Goal: Obtain resource: Download file/media

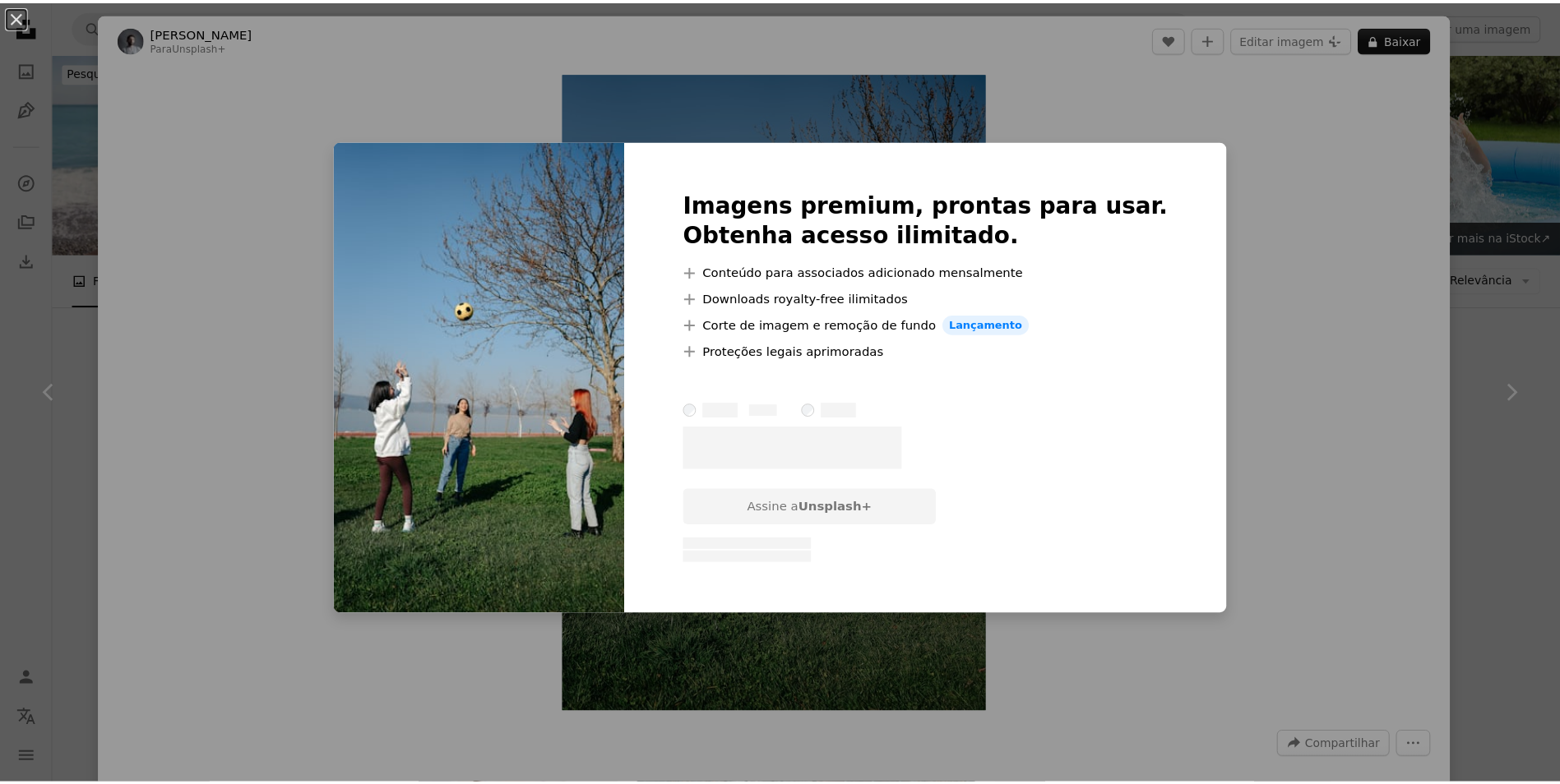
scroll to position [4566, 0]
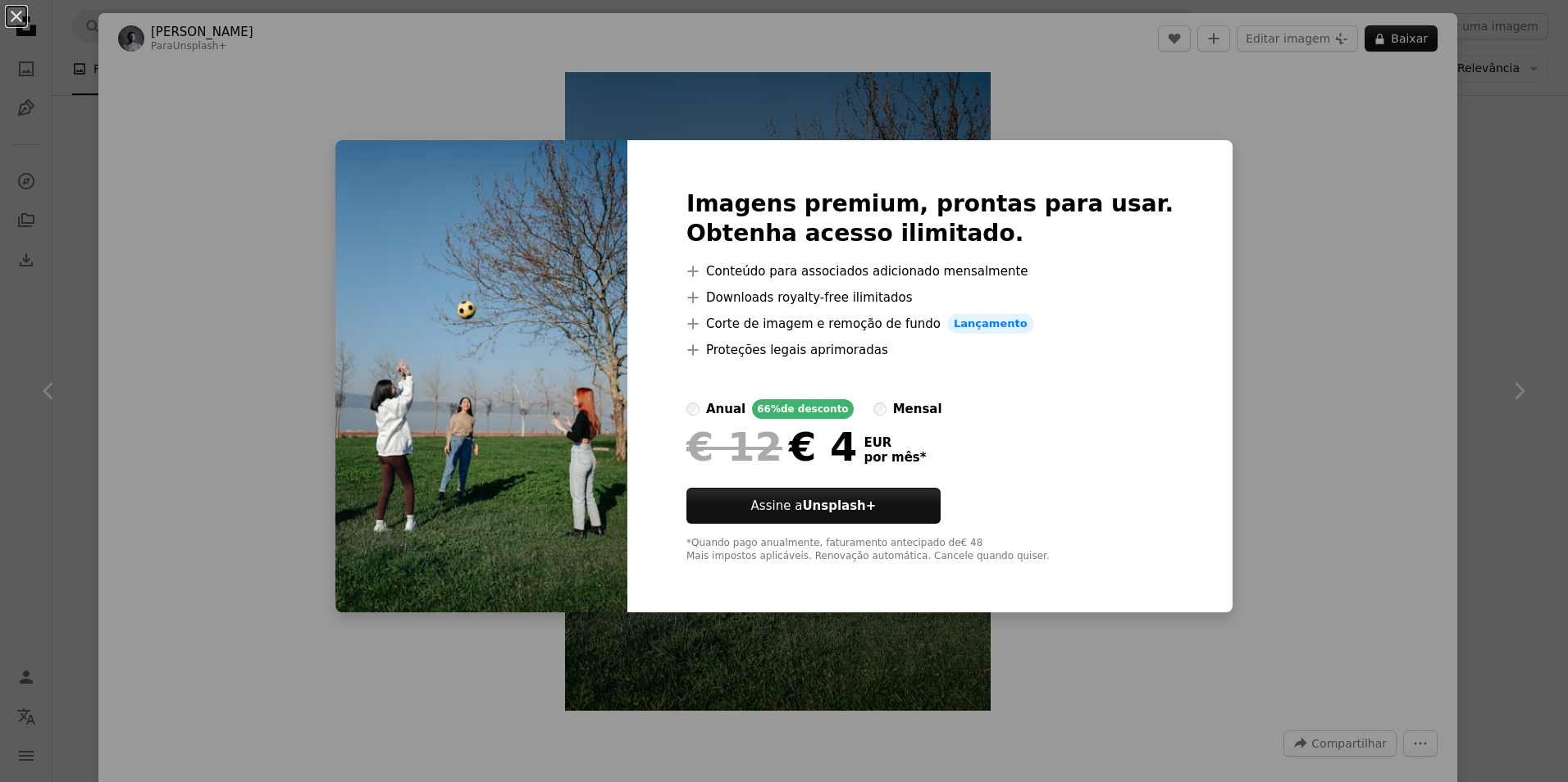
click at [1387, 42] on div "An X shape Imagens premium, prontas para usar. Obtenha acesso ilimitado. A plus…" at bounding box center [784, 391] width 1568 height 782
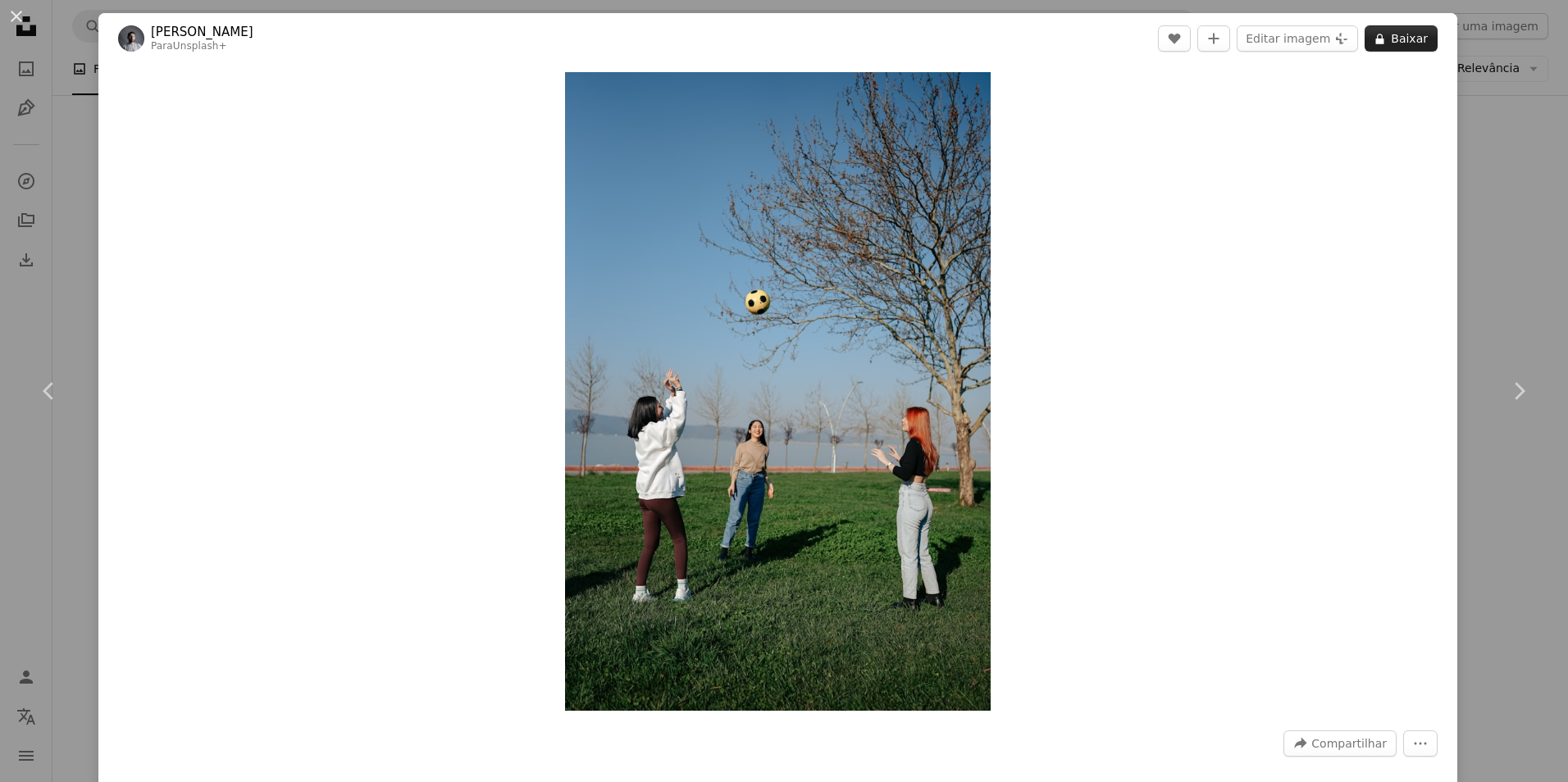
click at [1392, 40] on button "A lock Baixar" at bounding box center [1401, 38] width 73 height 26
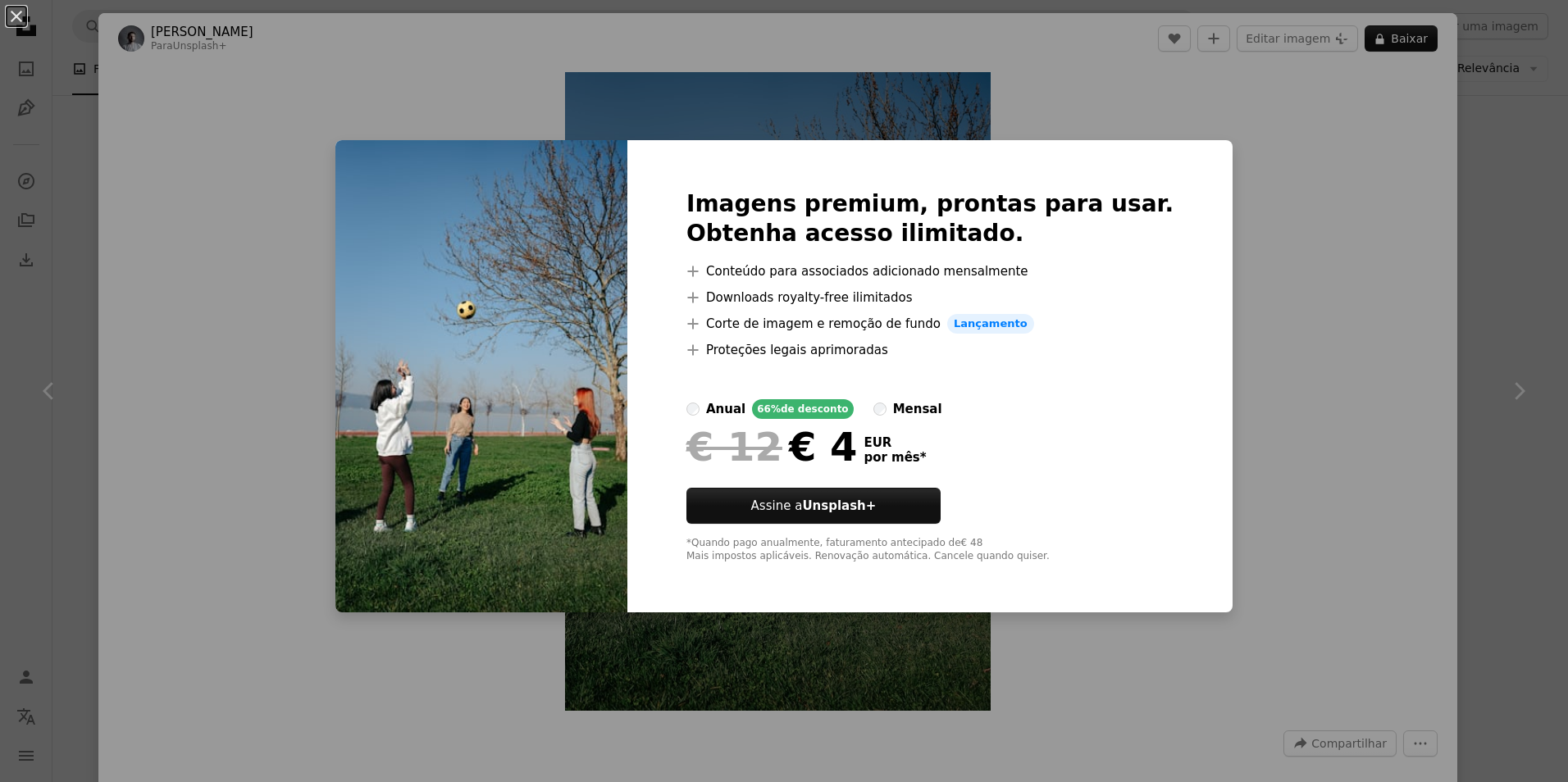
click at [1231, 386] on div "An X shape Imagens premium, prontas para usar. Obtenha acesso ilimitado. A plus…" at bounding box center [784, 391] width 1568 height 782
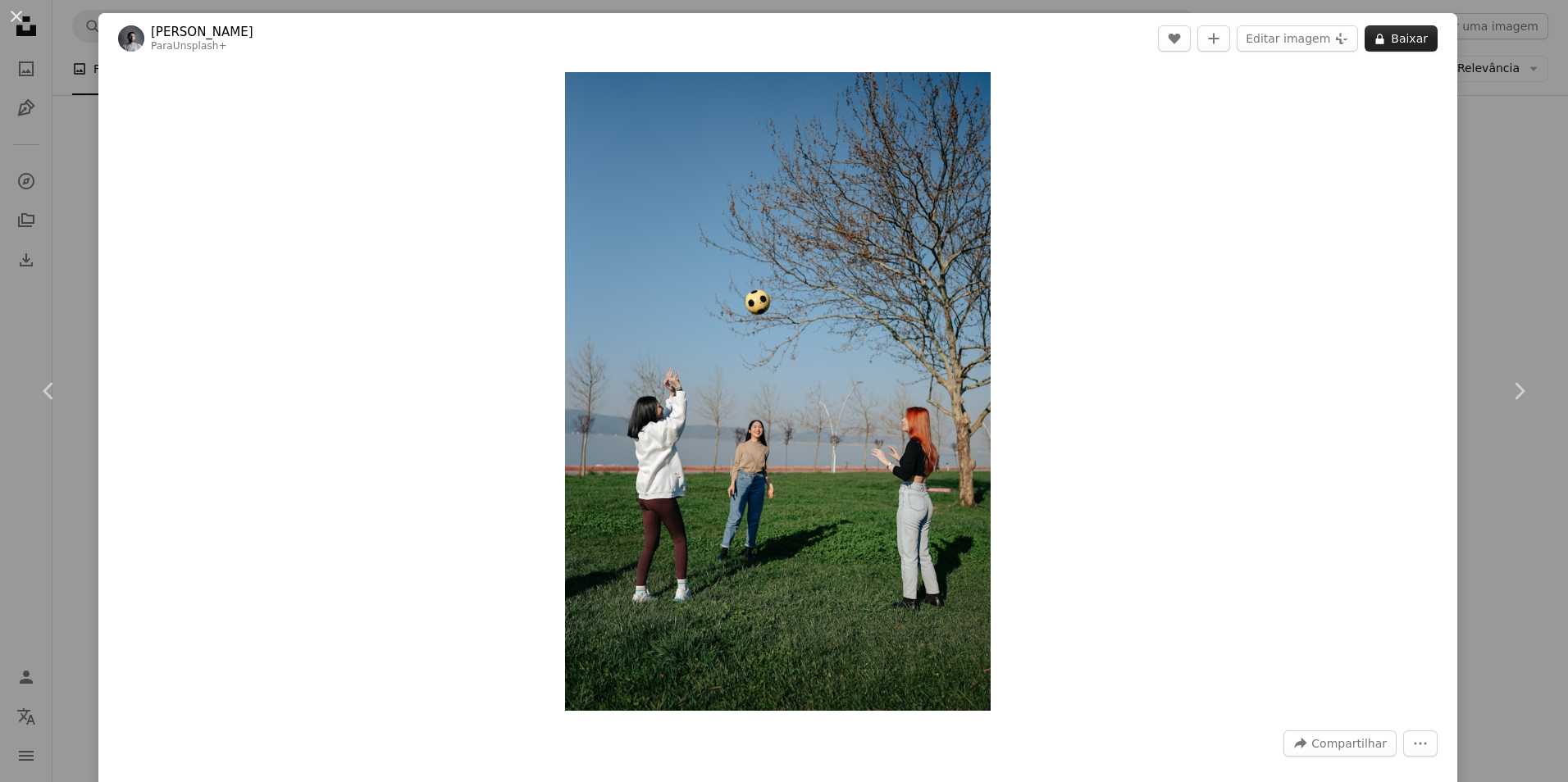
click at [1379, 34] on button "A lock Baixar" at bounding box center [1401, 38] width 73 height 26
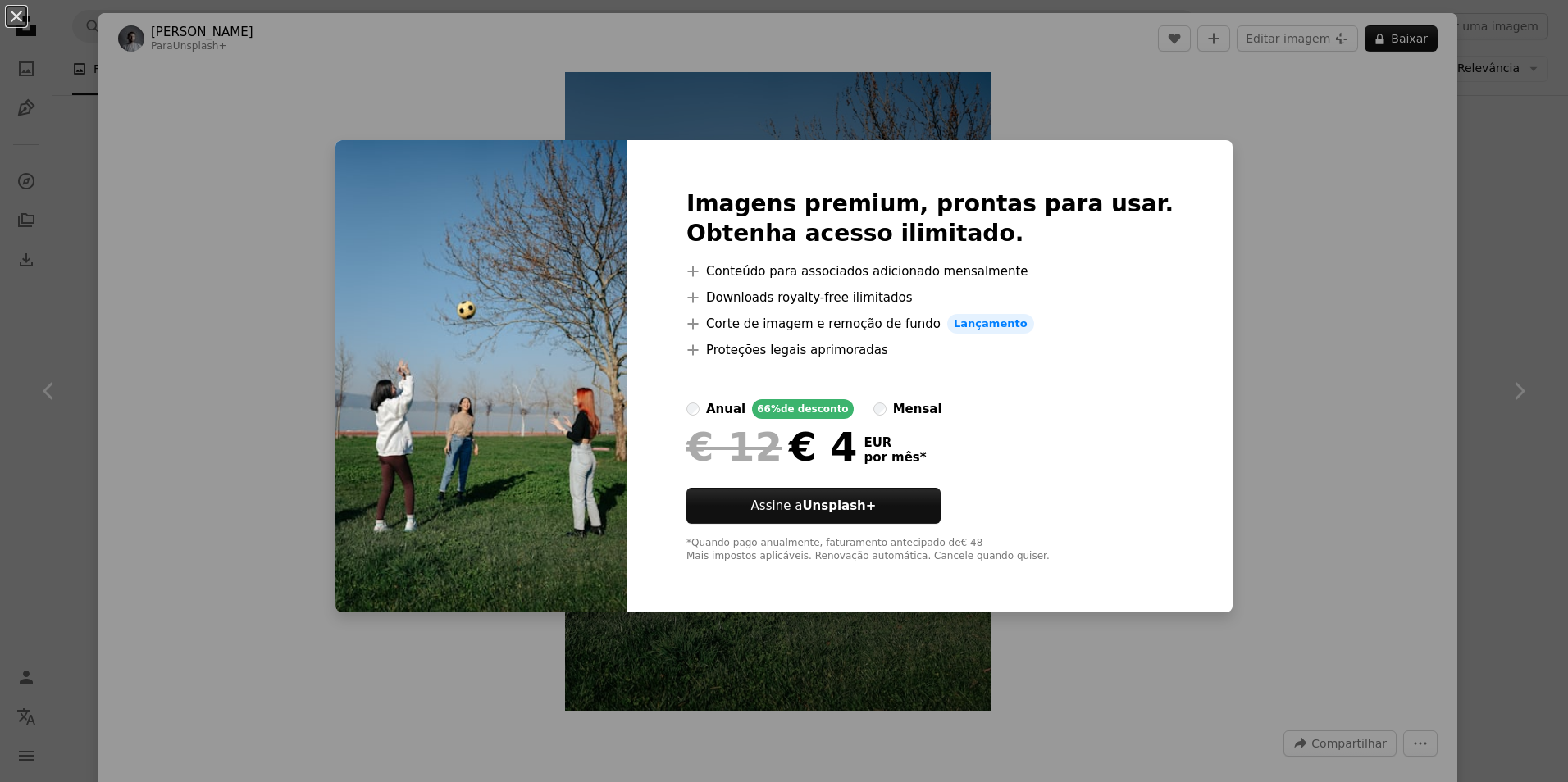
click at [1310, 200] on div "An X shape Imagens premium, prontas para usar. Obtenha acesso ilimitado. A plus…" at bounding box center [784, 391] width 1568 height 782
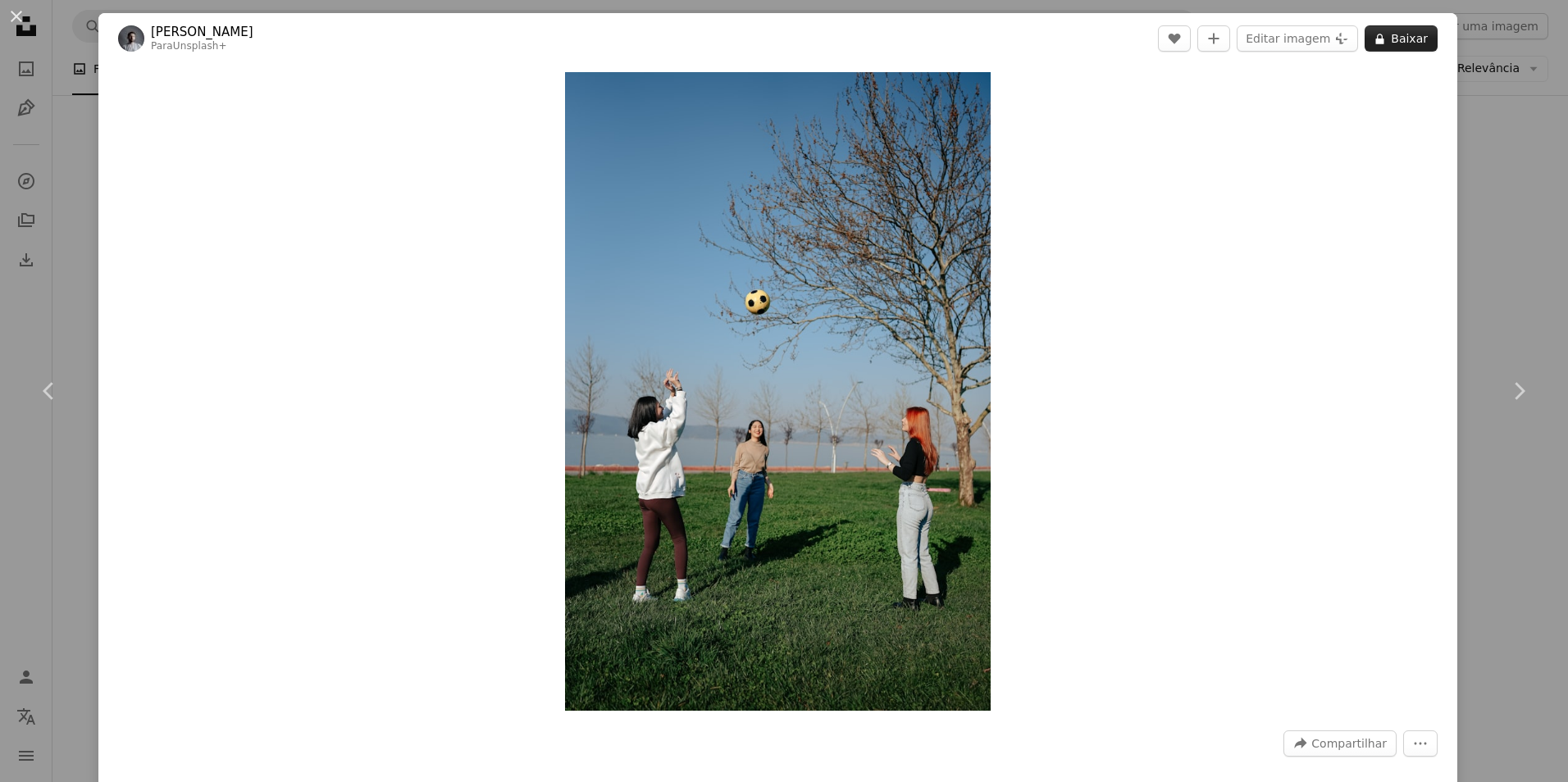
click at [1379, 38] on icon "A lock" at bounding box center [1380, 40] width 13 height 13
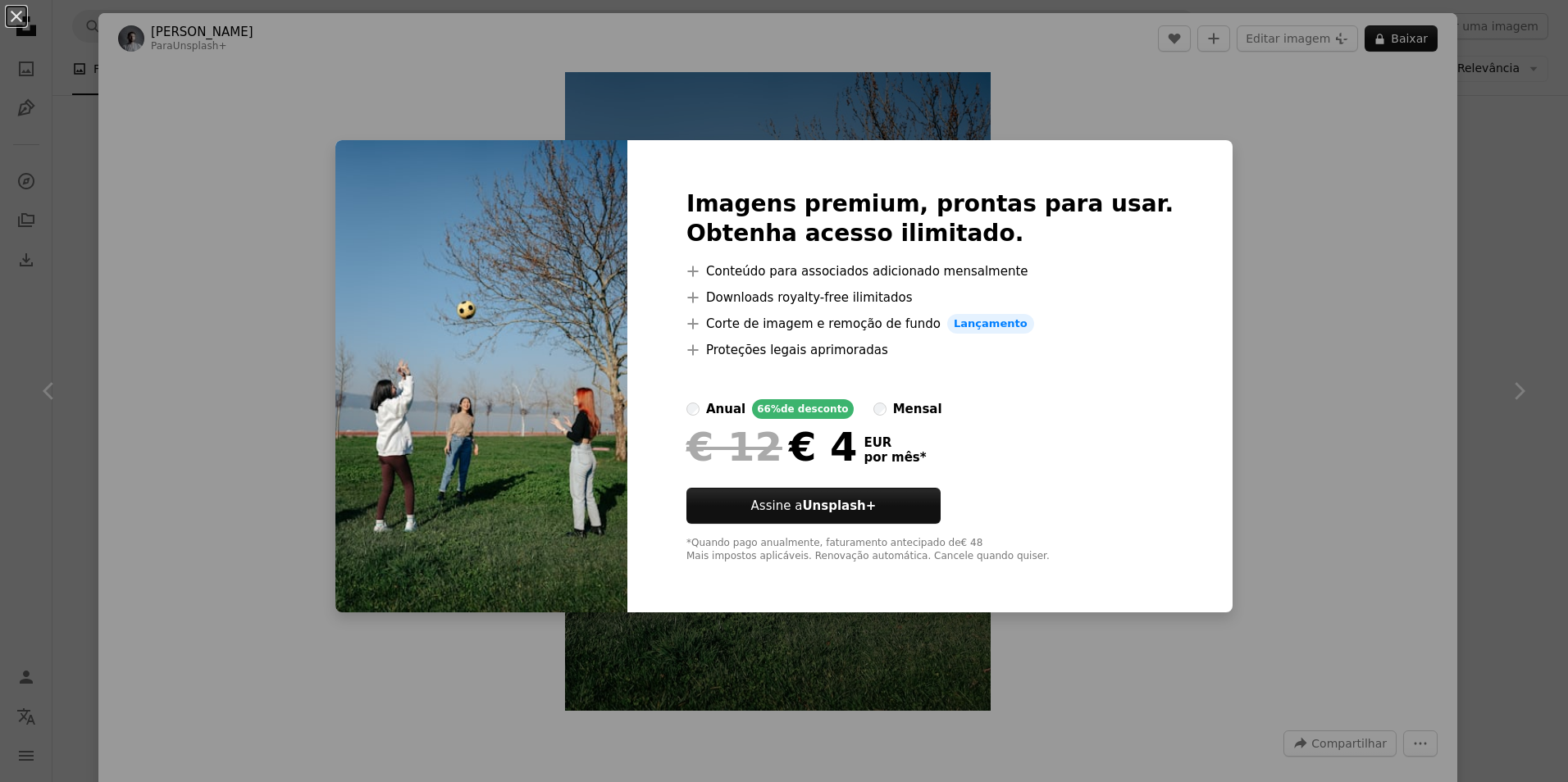
click at [1298, 294] on div "An X shape Imagens premium, prontas para usar. Obtenha acesso ilimitado. A plus…" at bounding box center [784, 391] width 1568 height 782
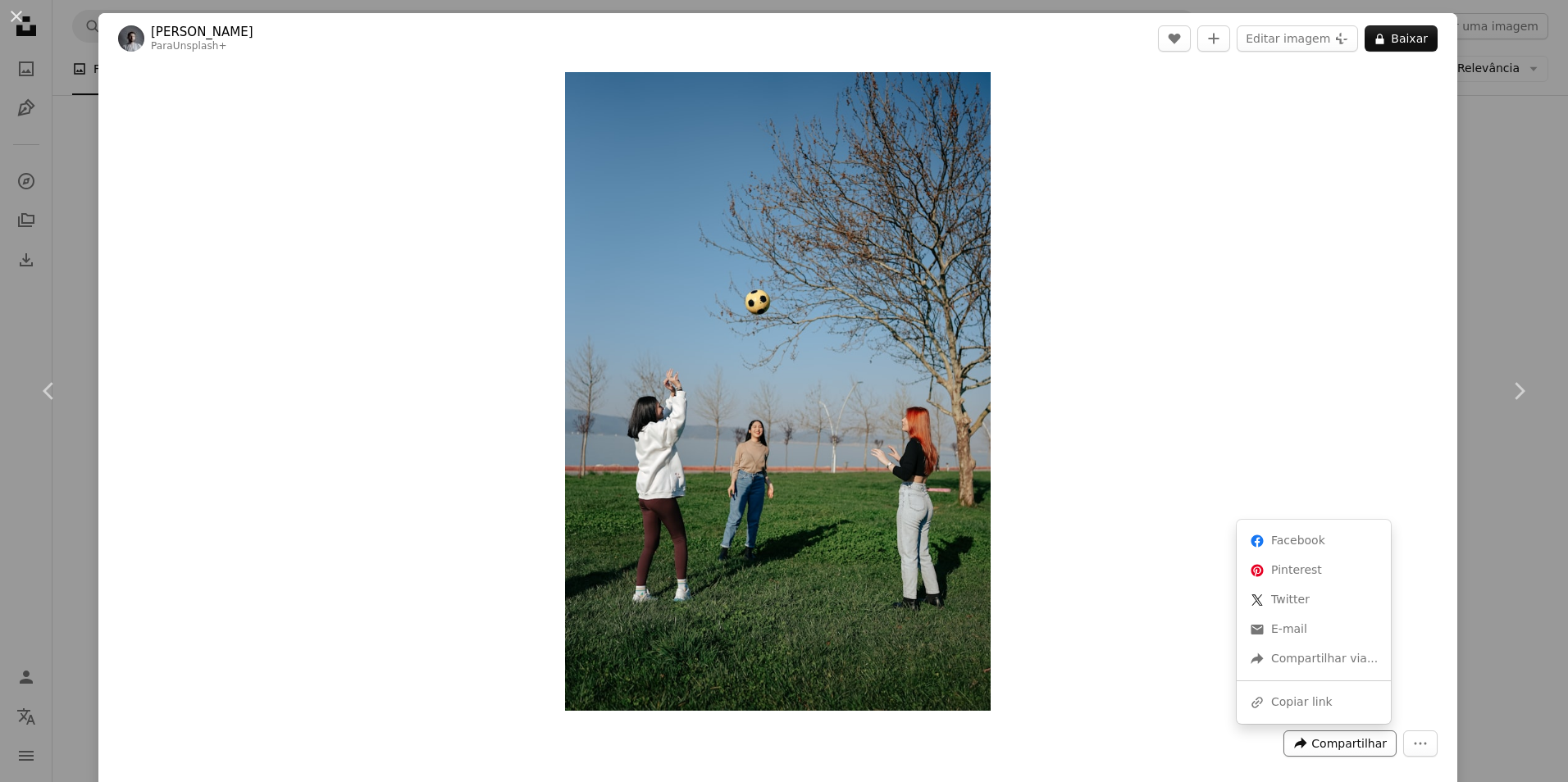
click at [1332, 736] on span "Compartilhar" at bounding box center [1350, 743] width 75 height 24
click at [1293, 629] on link "An envelope E-mail" at bounding box center [1314, 629] width 141 height 30
click at [1414, 749] on icon "More Actions" at bounding box center [1421, 743] width 14 height 14
click at [1124, 490] on dialog "An X shape Chevron left Chevron right Yunus Tuğ Para Unsplash+ A heart A plus s…" at bounding box center [784, 391] width 1568 height 782
click at [1513, 62] on div "An X shape Chevron left Chevron right Yunus Tuğ Para Unsplash+ A heart A plus s…" at bounding box center [784, 391] width 1568 height 782
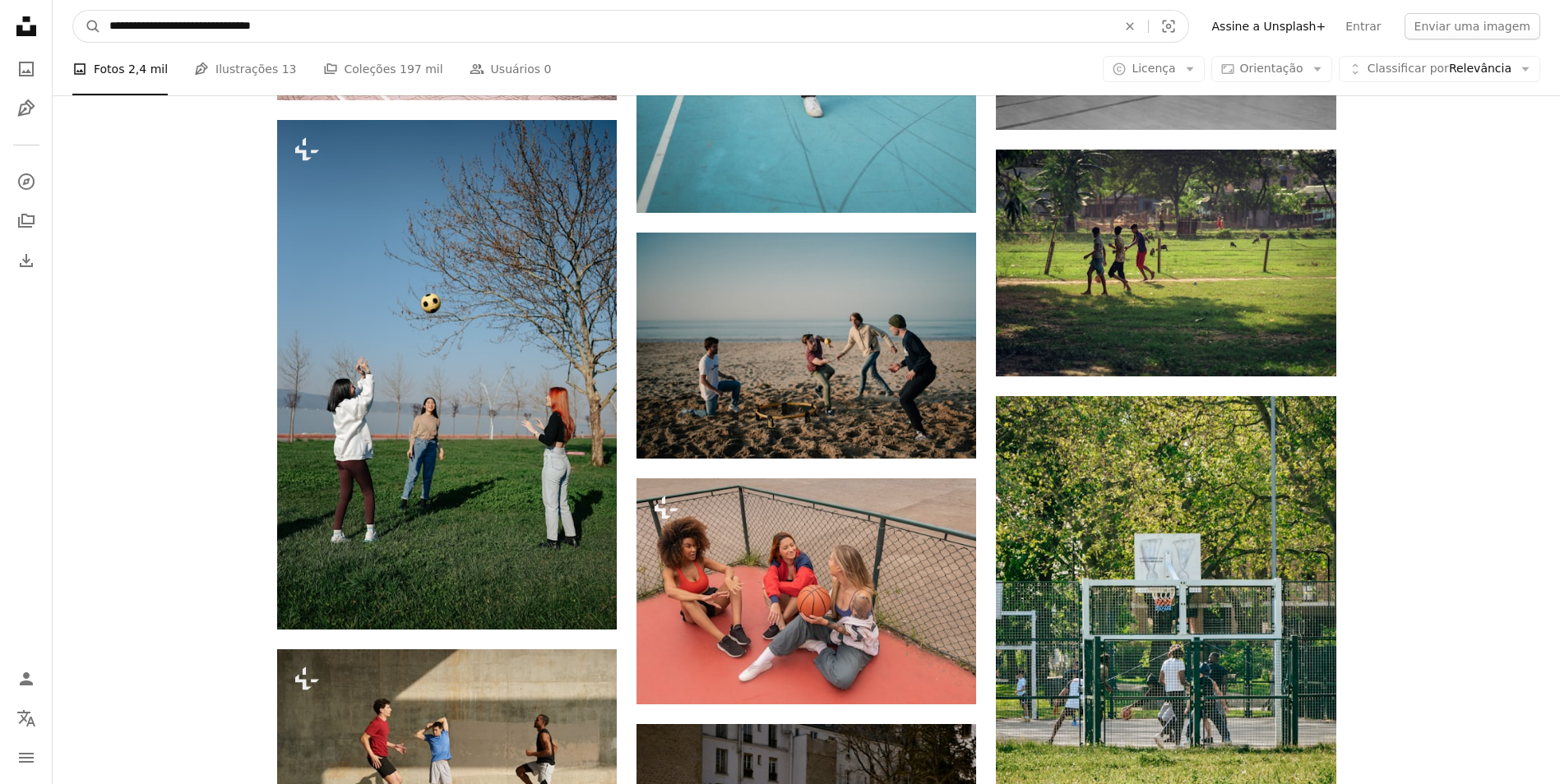
click at [344, 27] on input "**********" at bounding box center [606, 26] width 1011 height 32
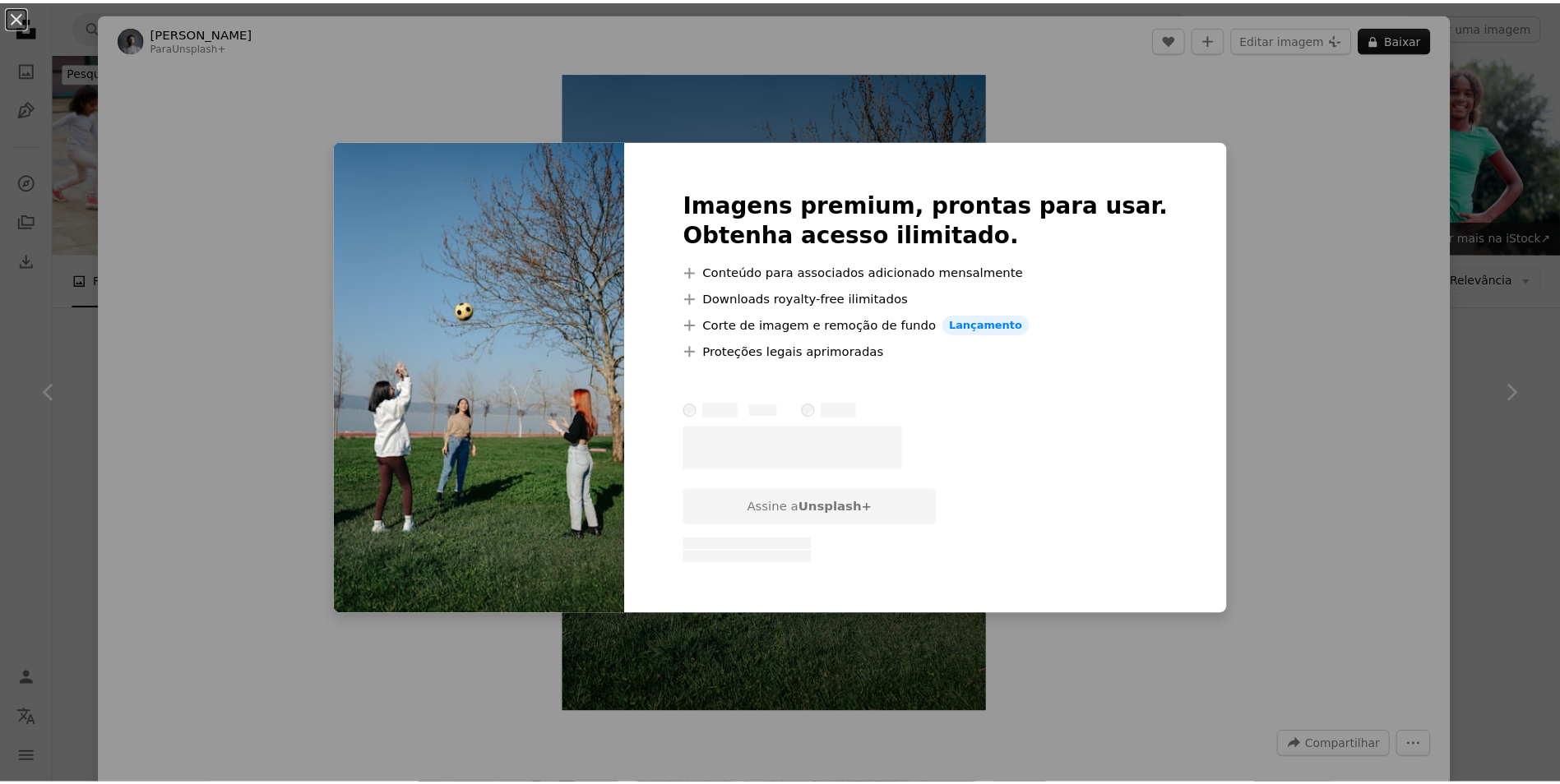
scroll to position [987, 0]
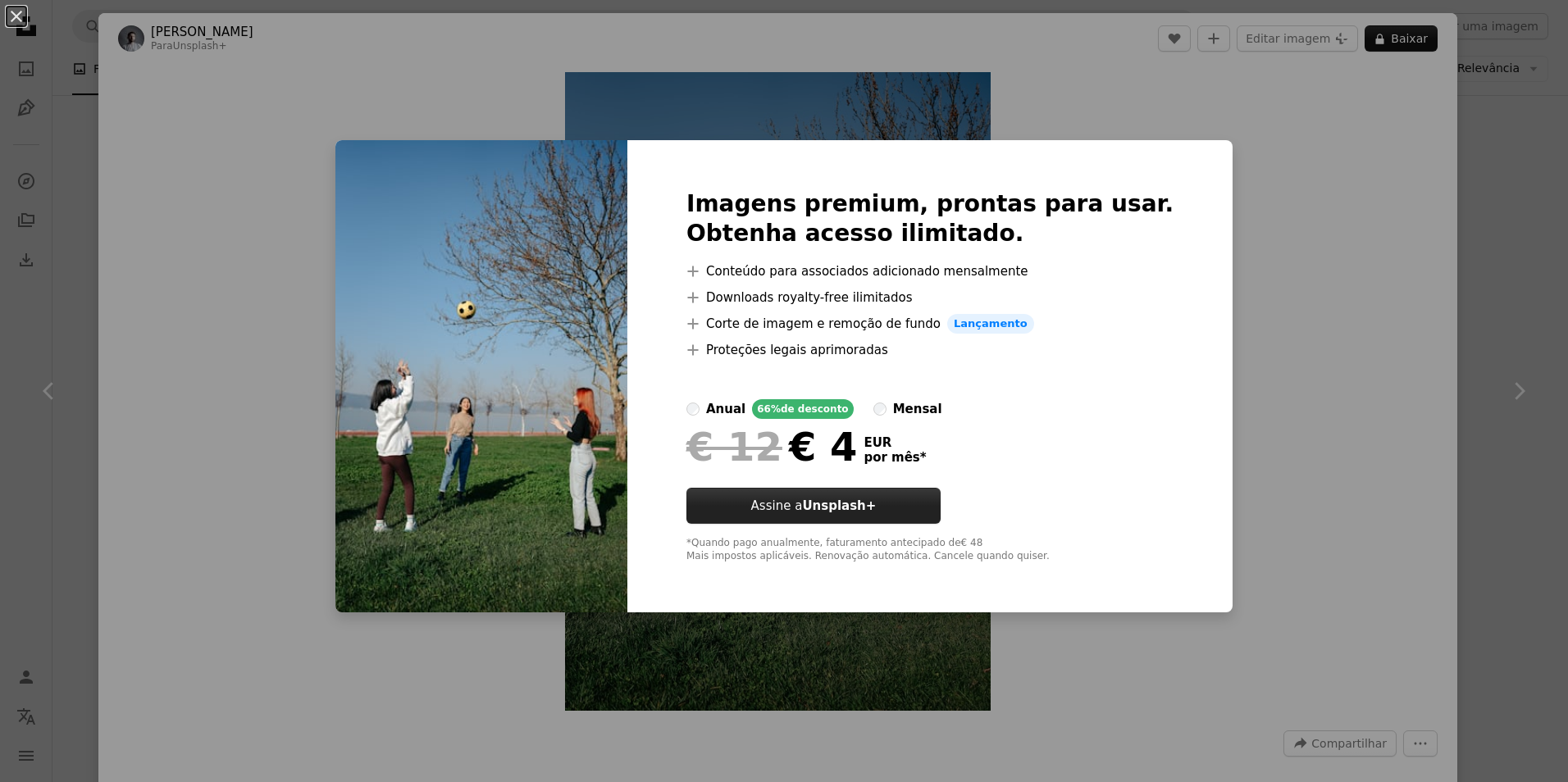
click at [941, 512] on button "Assine a Unsplash+" at bounding box center [814, 505] width 254 height 36
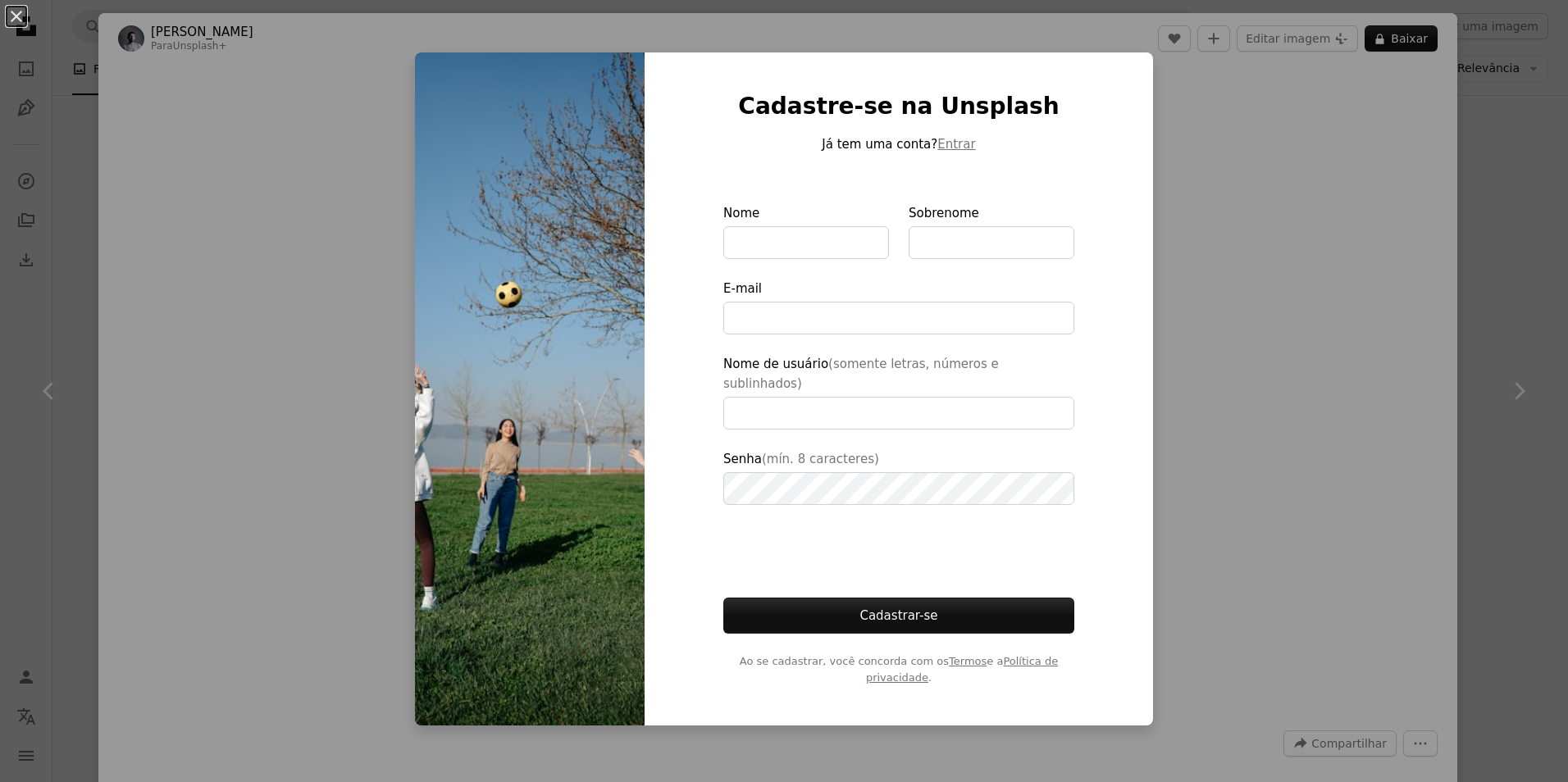
click at [1184, 353] on div "An X shape Cadastre-se na Unsplash Já tem uma conta? Entrar Nome Sobrenome E-ma…" at bounding box center [784, 391] width 1568 height 782
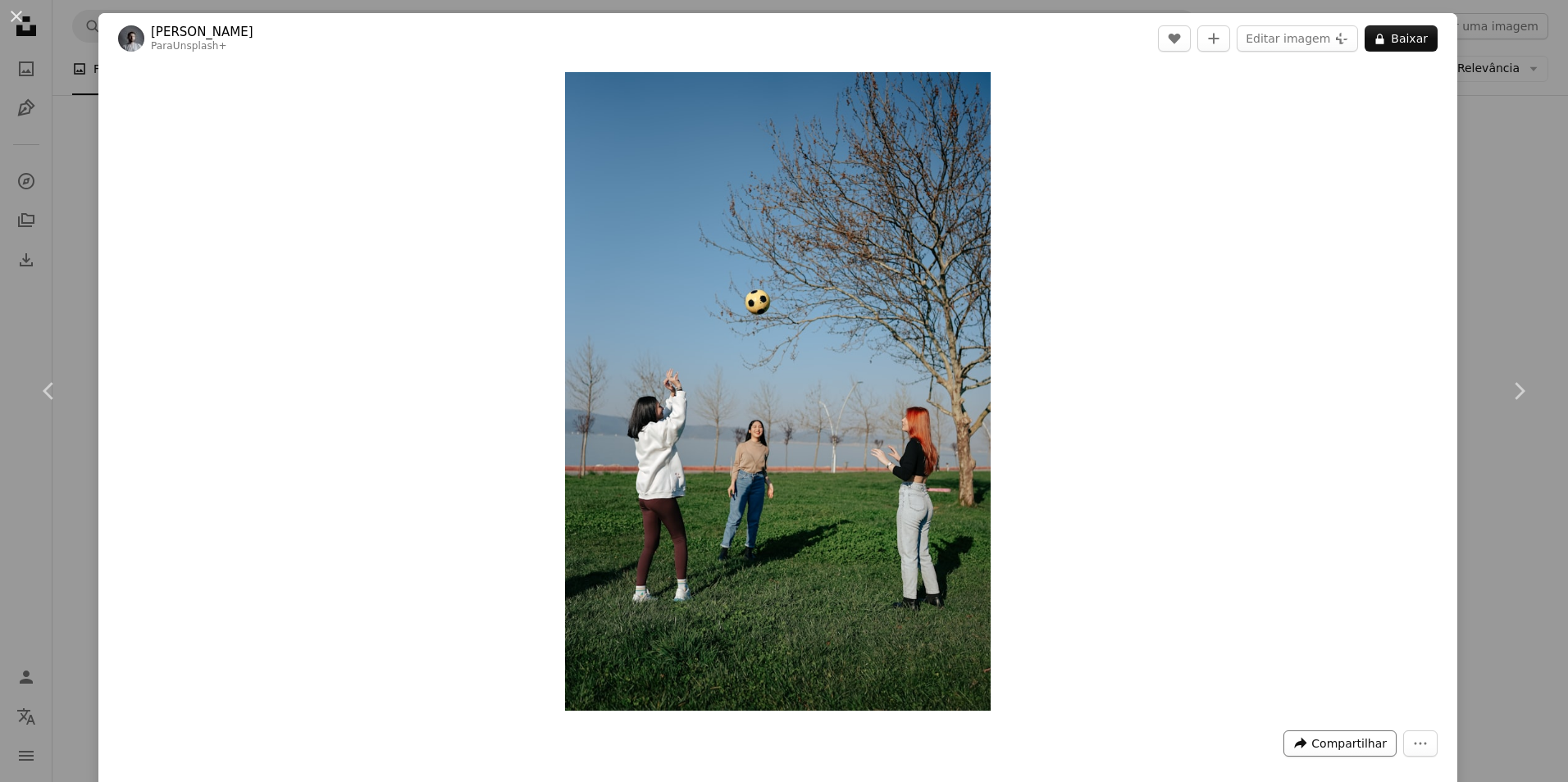
click at [1343, 745] on span "Compartilhar" at bounding box center [1350, 743] width 75 height 24
click at [1320, 662] on div "A forward-right arrow Compartilhar via..." at bounding box center [1314, 659] width 141 height 30
click at [1495, 100] on dialog "An X shape Chevron left Chevron right Yunus Tuğ Para Unsplash+ A heart A plus s…" at bounding box center [784, 391] width 1568 height 782
click at [1492, 24] on div "An X shape Chevron left Chevron right Yunus Tuğ Para Unsplash+ A heart A plus s…" at bounding box center [784, 391] width 1568 height 782
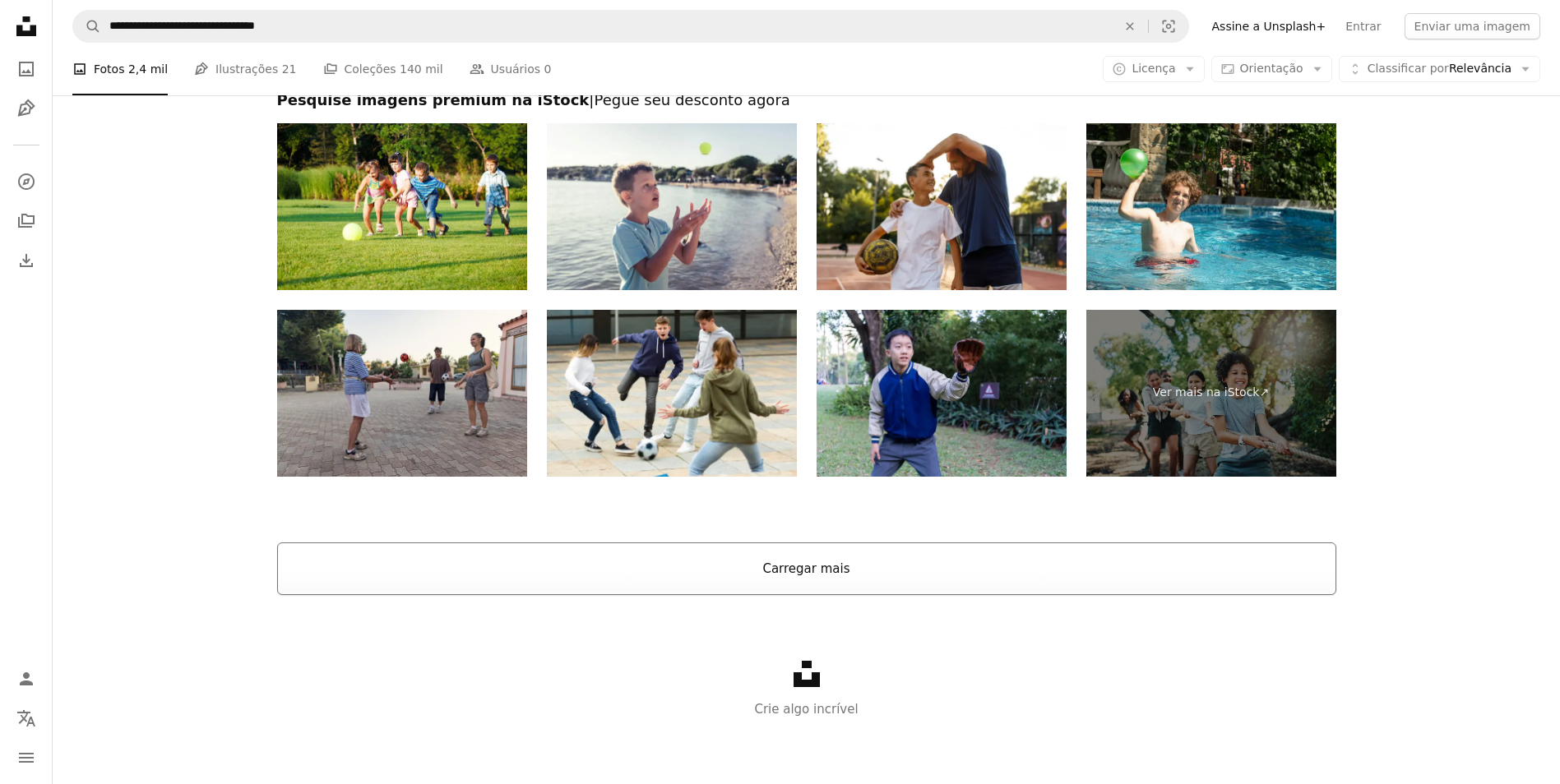
click at [806, 574] on button "Carregar mais" at bounding box center [807, 569] width 1059 height 52
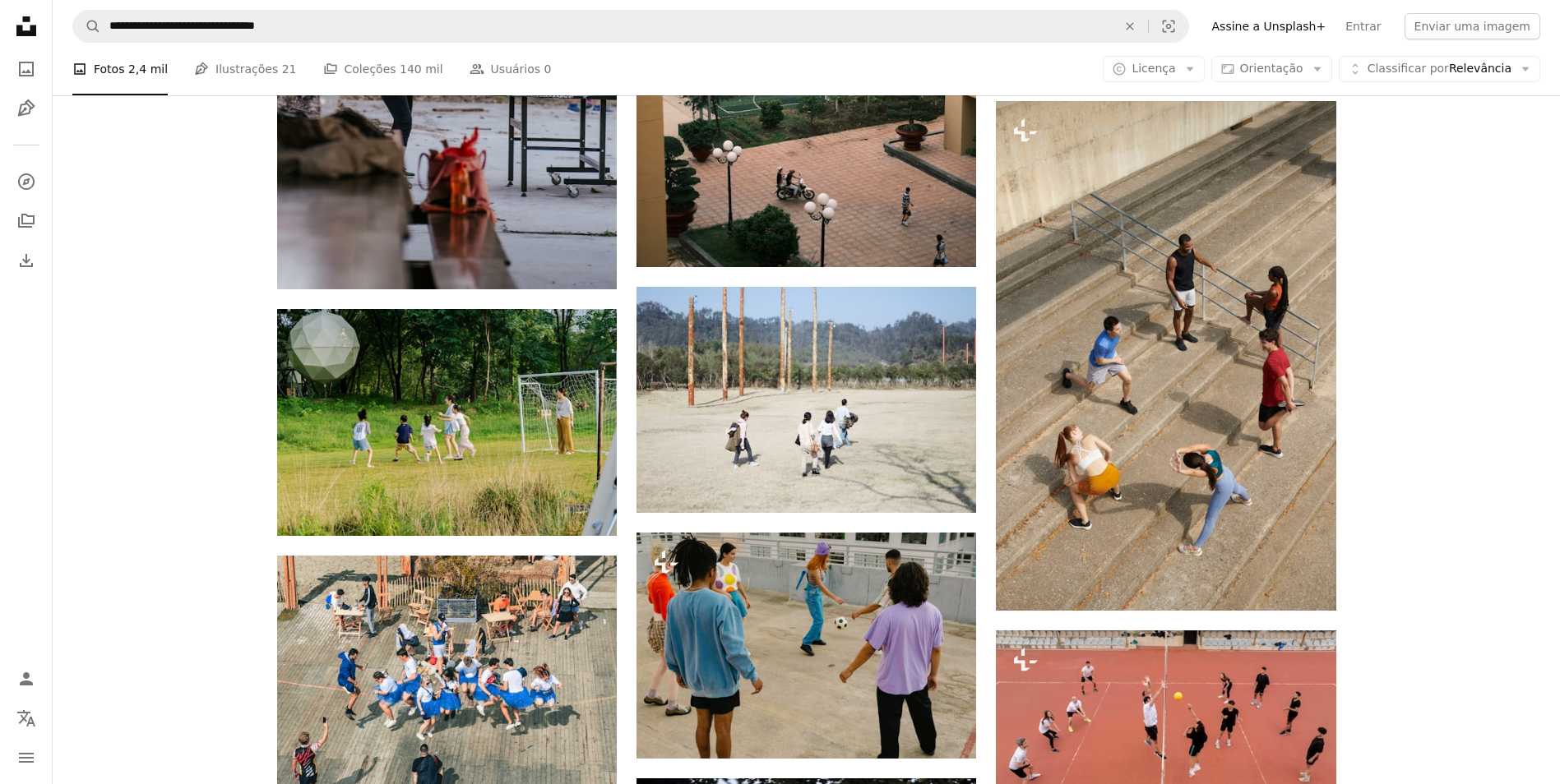
scroll to position [4759, 0]
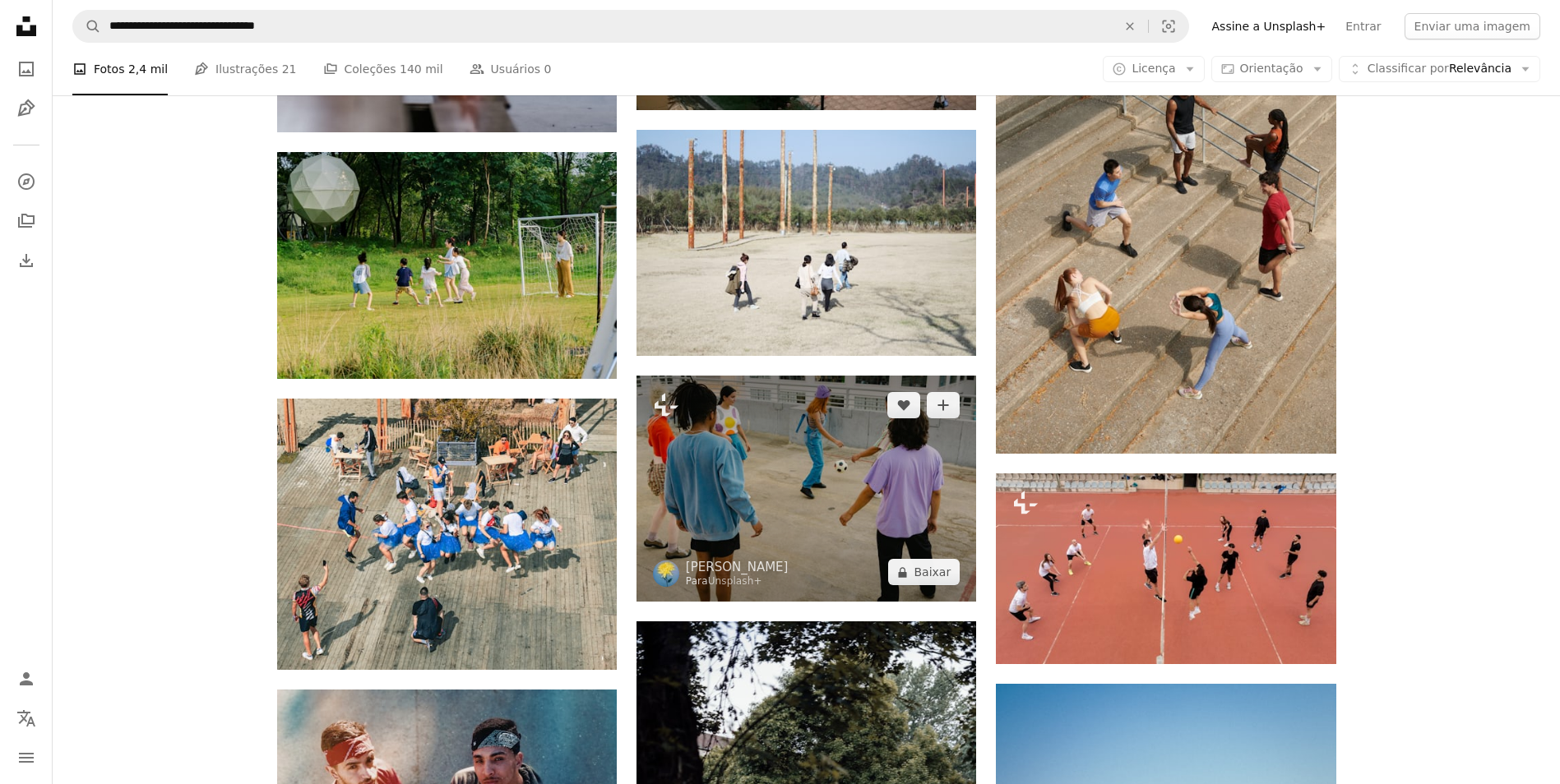
click at [843, 466] on img at bounding box center [806, 488] width 339 height 226
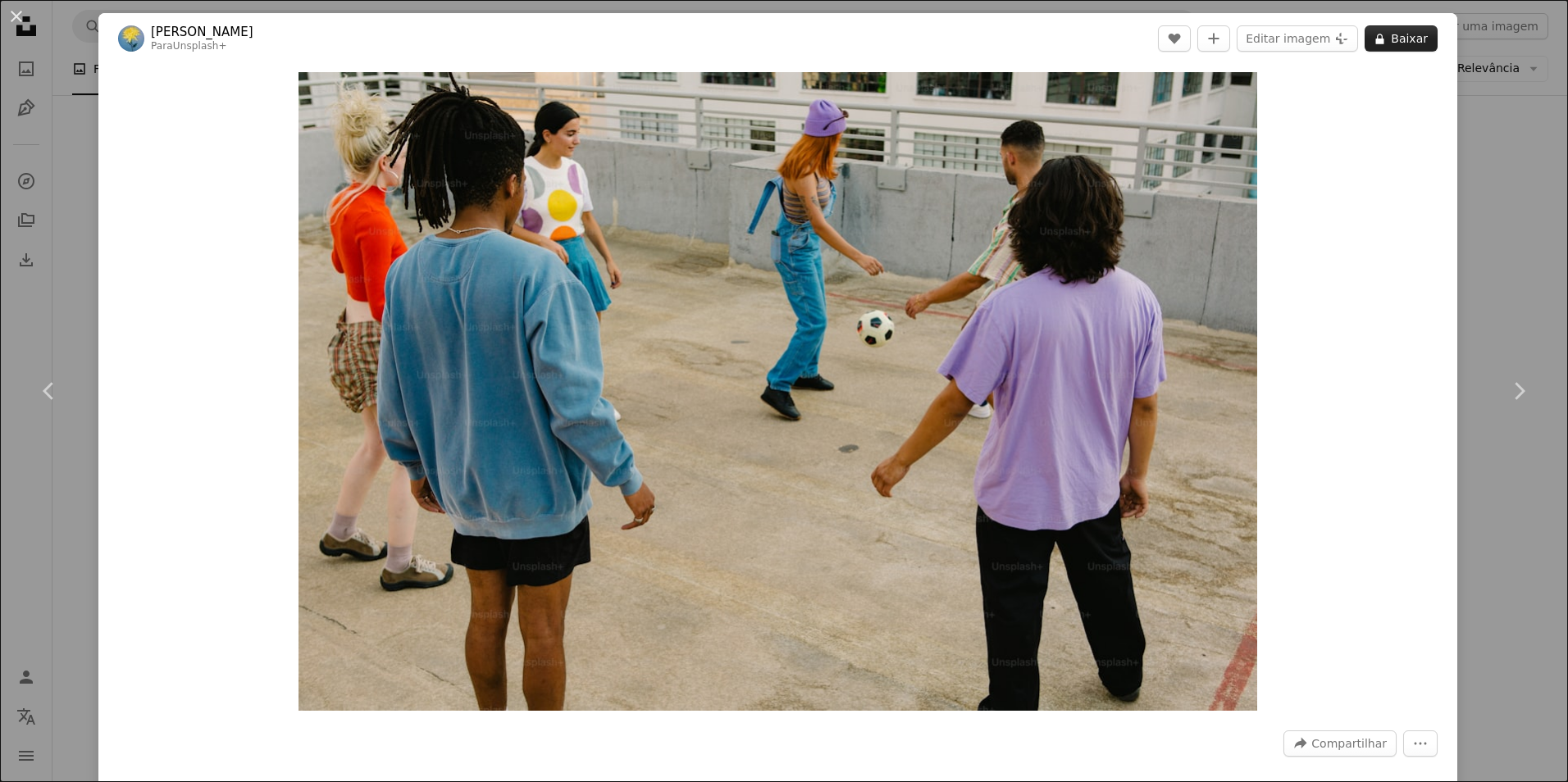
click at [1397, 43] on button "A lock Baixar" at bounding box center [1401, 38] width 73 height 26
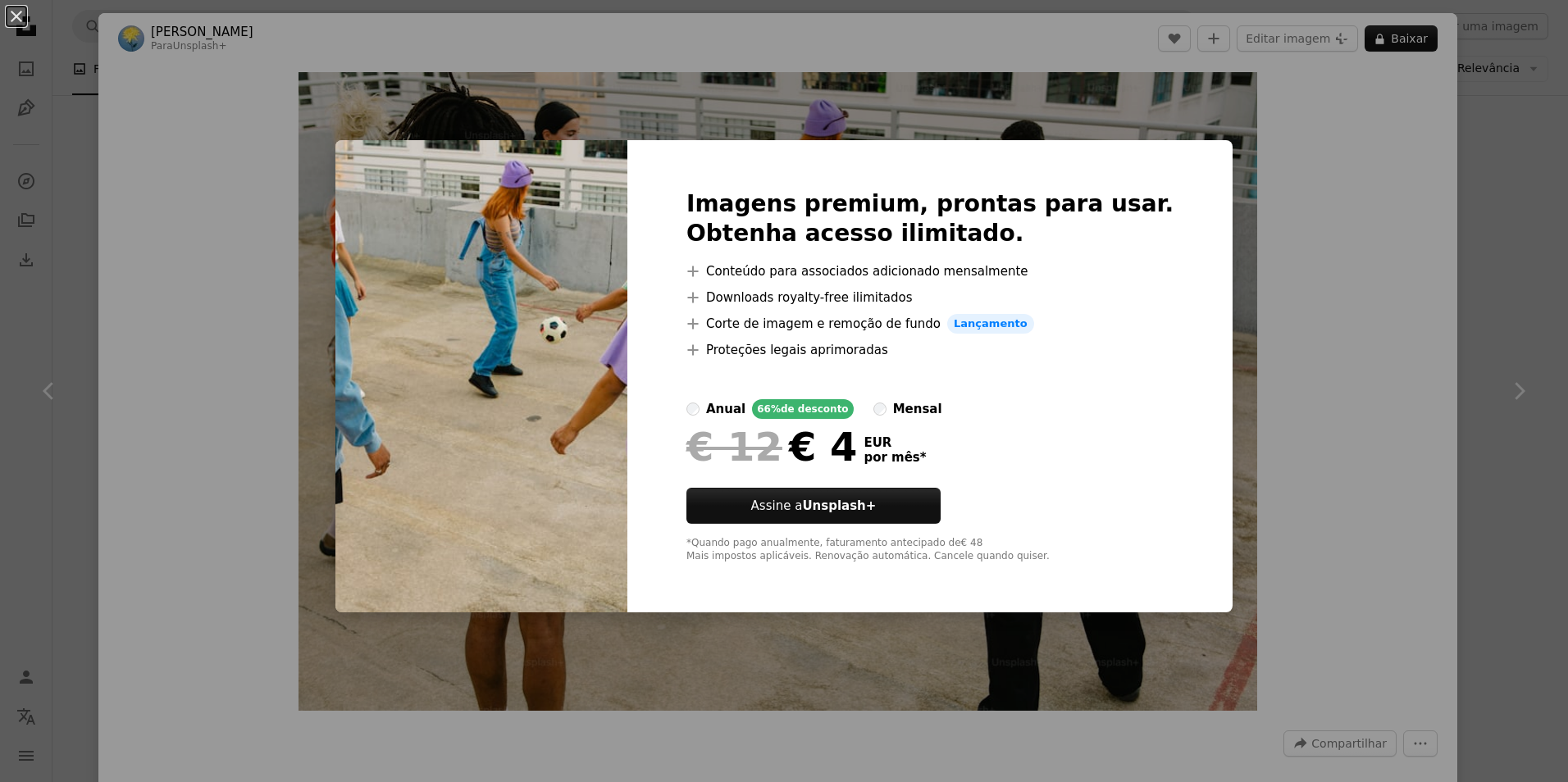
click at [1293, 224] on div "An X shape Imagens premium, prontas para usar. Obtenha acesso ilimitado. A plus…" at bounding box center [784, 391] width 1568 height 782
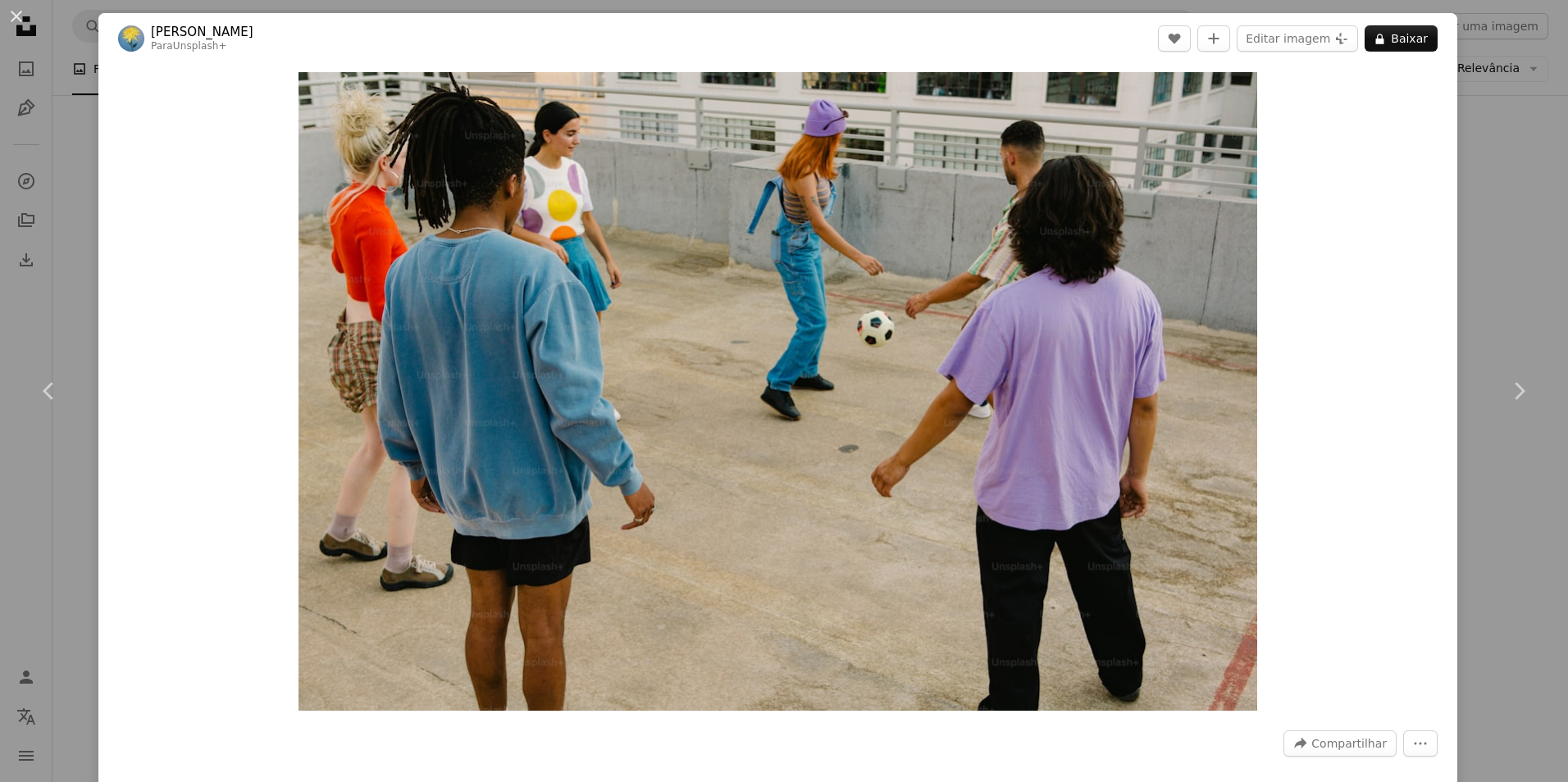
click at [1492, 155] on div "An X shape Chevron left Chevron right Lia Bekyan Para Unsplash+ A heart A plus …" at bounding box center [784, 391] width 1568 height 782
